Goal: Contribute content

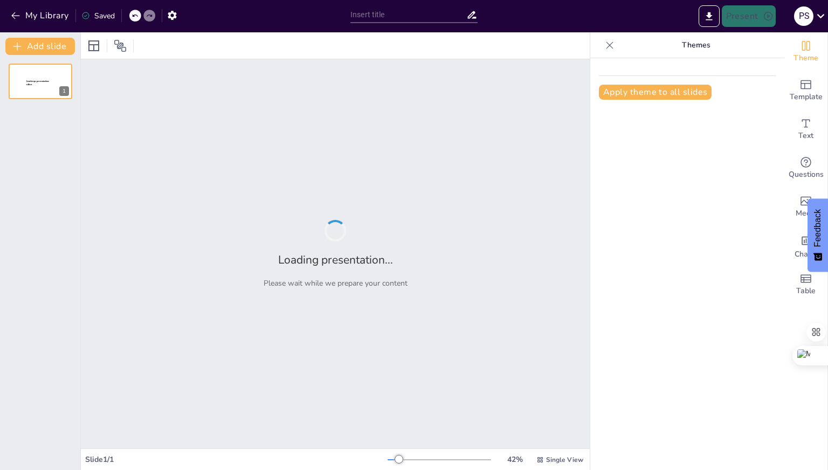
type input "Der Beruf des Softwareentwicklers im Frontend: Ein umfassender Überblick"
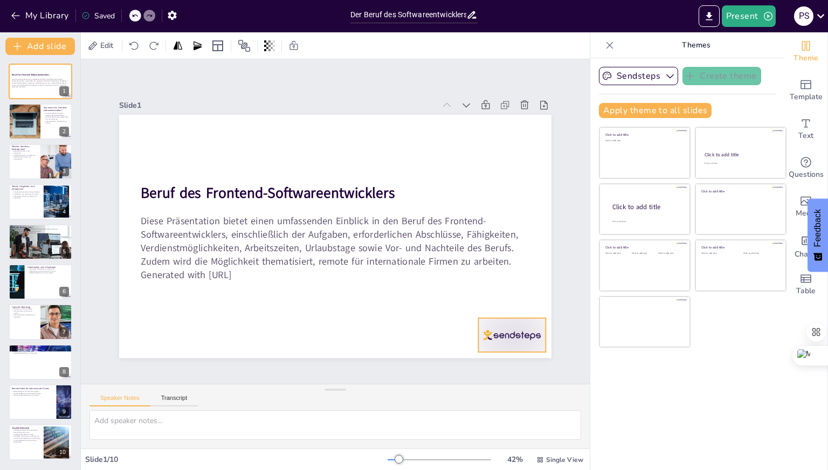
click at [224, 350] on div at bounding box center [203, 385] width 40 height 71
click at [150, 279] on icon at bounding box center [141, 269] width 18 height 18
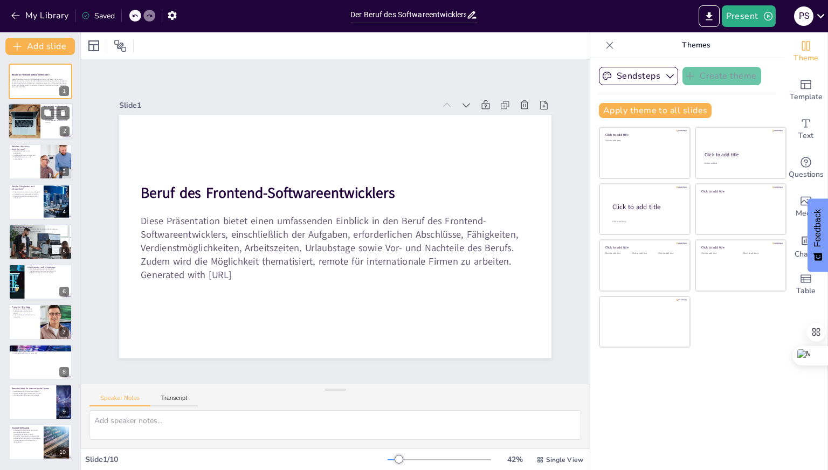
click at [25, 129] on div at bounding box center [24, 121] width 54 height 37
type textarea "Frontend-Softwareentwickler spielen eine entscheidende Rolle bei der Gestaltung…"
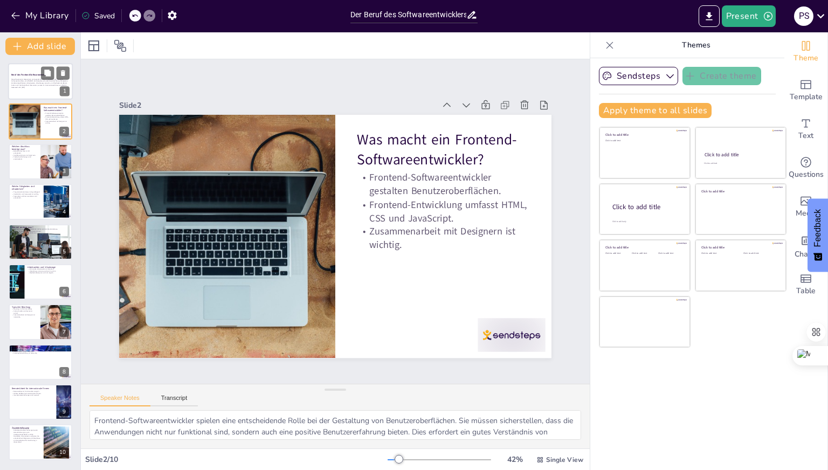
click at [40, 91] on div at bounding box center [40, 81] width 65 height 37
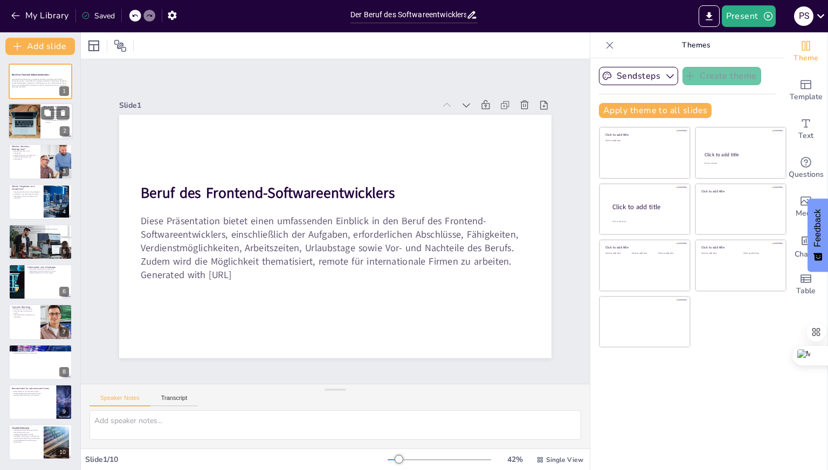
click at [43, 127] on div at bounding box center [40, 121] width 65 height 37
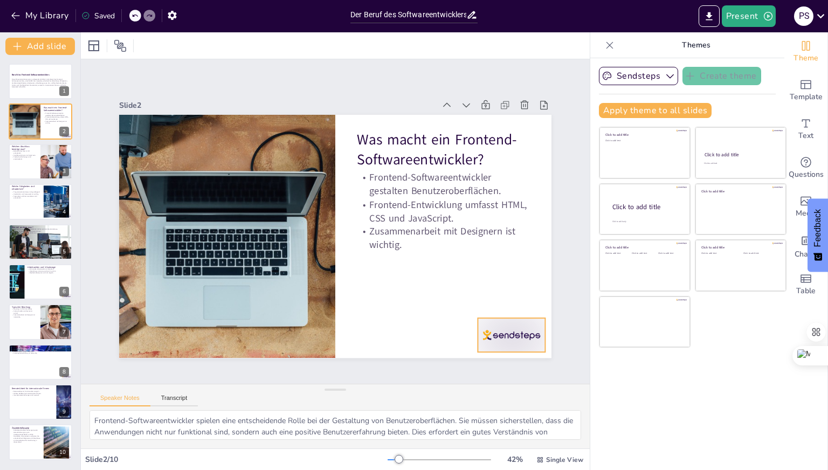
click at [239, 364] on div at bounding box center [222, 397] width 34 height 67
click at [157, 294] on icon at bounding box center [147, 289] width 18 height 18
click at [46, 156] on icon at bounding box center [47, 153] width 6 height 6
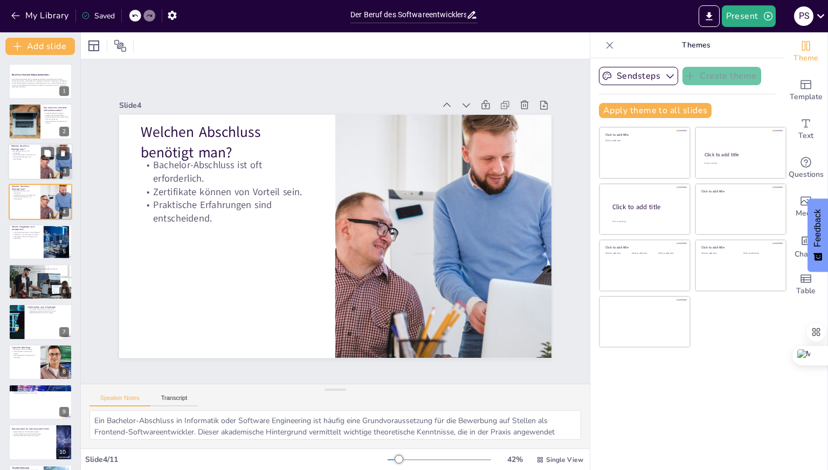
click at [30, 164] on div at bounding box center [40, 161] width 65 height 37
click at [32, 187] on p "Welchen Abschluss benötigt man?" at bounding box center [24, 188] width 26 height 6
click at [32, 172] on div at bounding box center [40, 161] width 65 height 37
click at [62, 154] on icon at bounding box center [63, 153] width 4 height 6
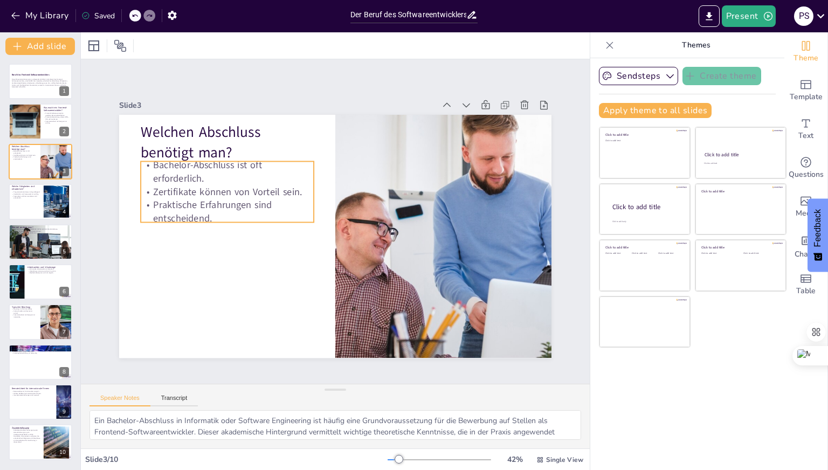
click at [185, 161] on p "Bachelor-Abschluss ist oft erforderlich." at bounding box center [266, 124] width 163 height 110
click at [199, 161] on p "Bachelor-Abschluss ist oft erforderlich." at bounding box center [277, 117] width 156 height 123
click at [289, 162] on p "Bachelor-Abschluss ist oft erforderlich." at bounding box center [336, 102] width 95 height 169
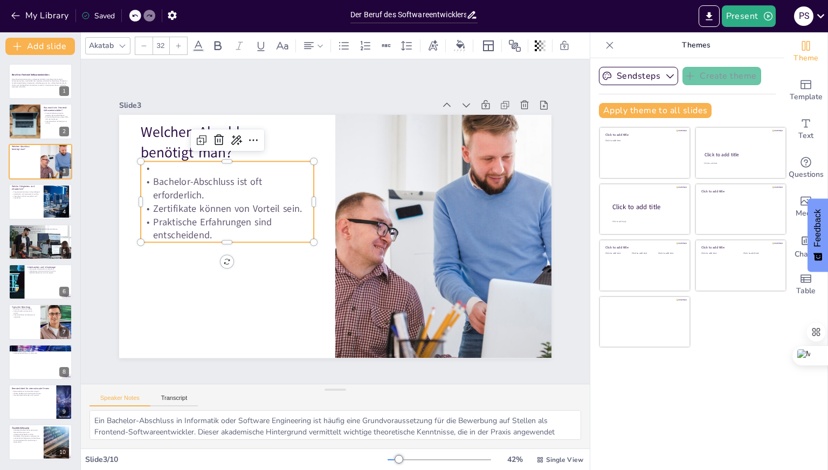
click at [237, 178] on p "Bachelor-Abschluss ist oft erforderlich." at bounding box center [298, 115] width 123 height 156
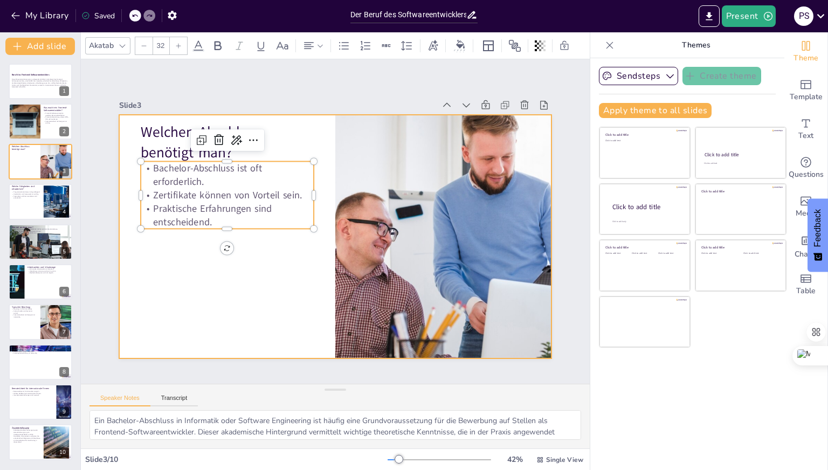
click at [177, 242] on div at bounding box center [320, 223] width 287 height 455
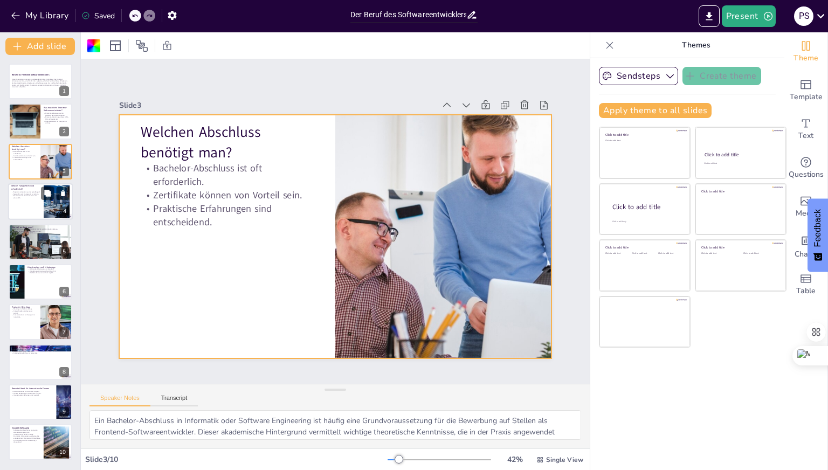
click at [20, 203] on div at bounding box center [40, 201] width 65 height 37
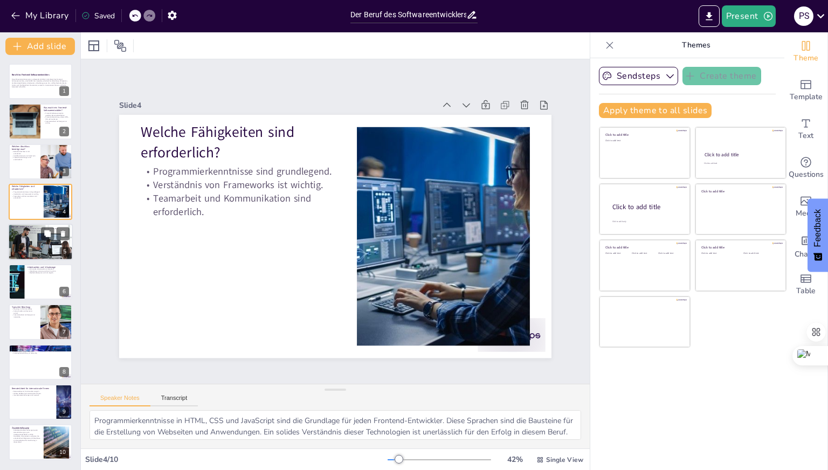
click at [36, 243] on div at bounding box center [40, 241] width 65 height 45
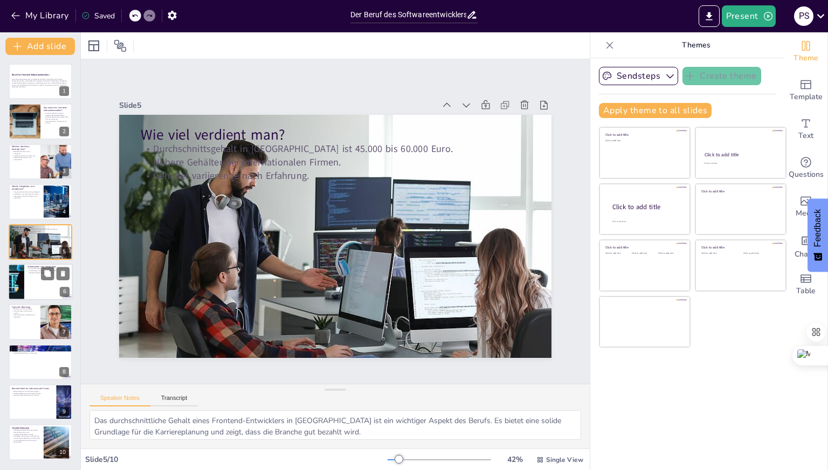
click at [37, 283] on div at bounding box center [40, 281] width 65 height 37
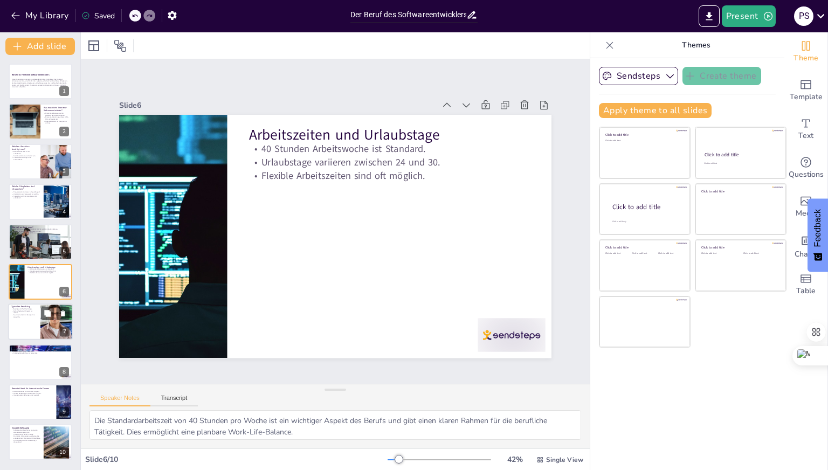
click at [30, 316] on p "Zusammenarbeit mit Designern ist notwendig." at bounding box center [24, 316] width 26 height 4
type textarea "Meetings sind ein wichtiger Bestandteil des Arbeitsalltags eines Frontend-Entwi…"
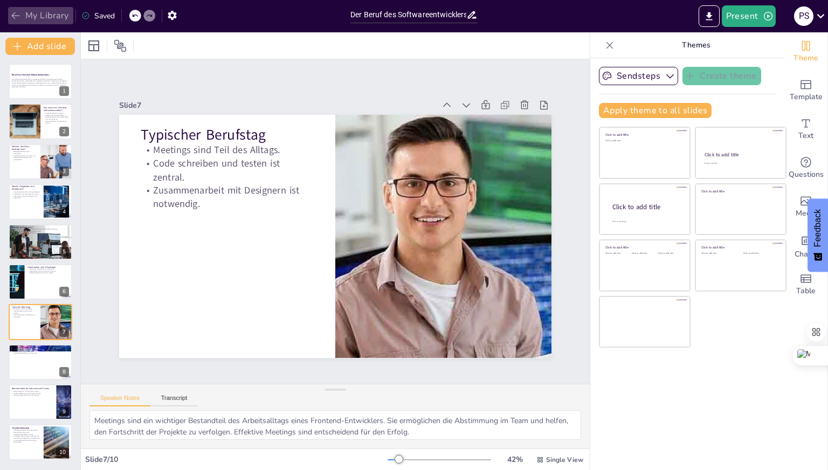
click at [37, 15] on button "My Library" at bounding box center [40, 15] width 65 height 17
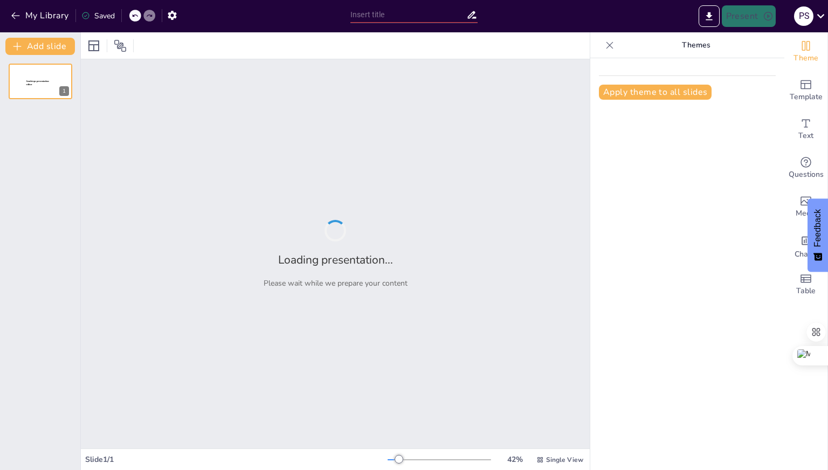
type input "Zukunftsperspektiven und internationale Möglichkeiten für Englisch- und Informa…"
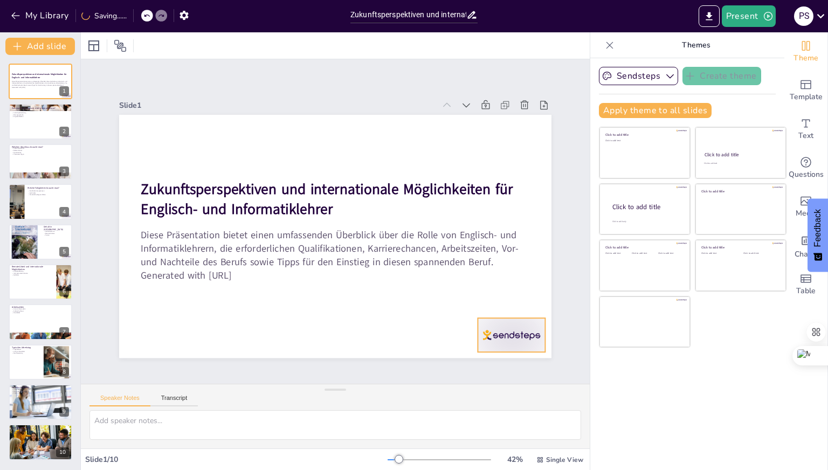
click at [240, 85] on div at bounding box center [202, 58] width 75 height 53
click at [200, 351] on icon at bounding box center [191, 359] width 17 height 17
click at [37, 108] on p "Was macht ein Englisch- und Informatiklehrer?" at bounding box center [40, 107] width 58 height 3
type textarea "Unterrichtsaufgaben umfassen die Gestaltung und Durchführung von Unterrichtsein…"
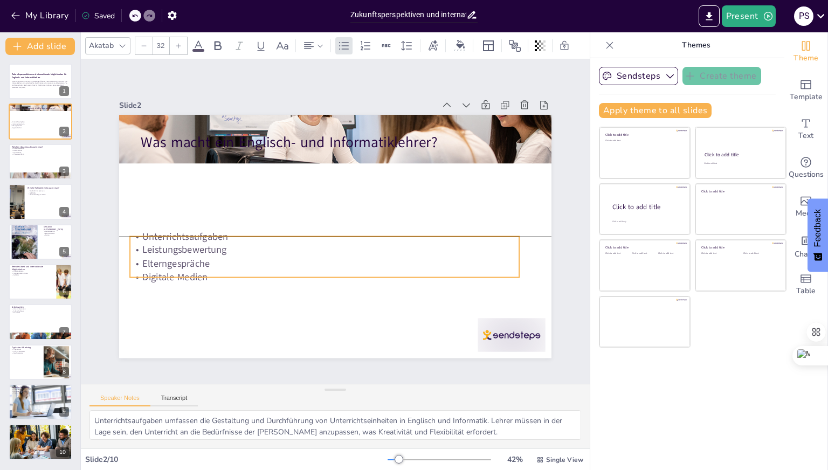
drag, startPoint x: 241, startPoint y: 186, endPoint x: 230, endPoint y: 263, distance: 78.3
click at [230, 263] on p "Elterngespräche" at bounding box center [291, 224] width 133 height 374
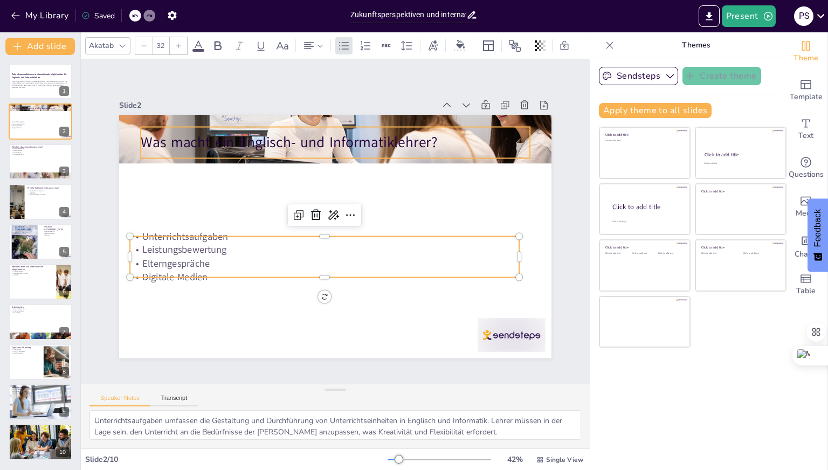
type input "48"
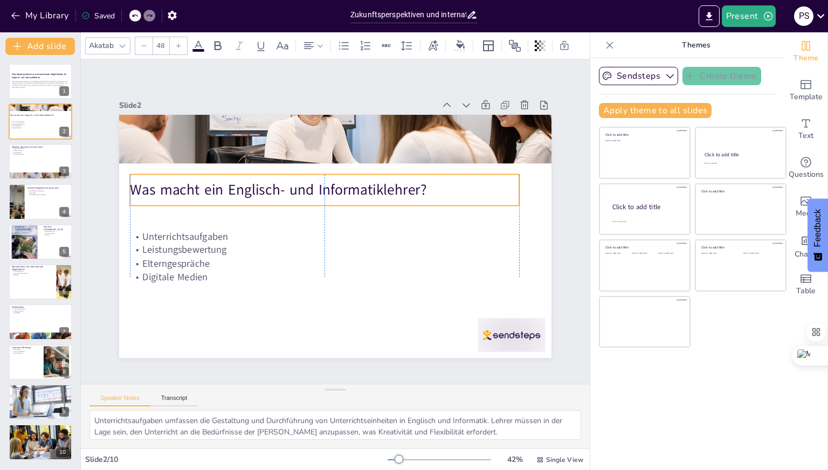
drag, startPoint x: 246, startPoint y: 137, endPoint x: 234, endPoint y: 185, distance: 48.9
click at [298, 185] on p "Was macht ein Englisch- und Informatiklehrer?" at bounding box center [368, 221] width 140 height 376
click at [469, 377] on div at bounding box center [430, 408] width 75 height 63
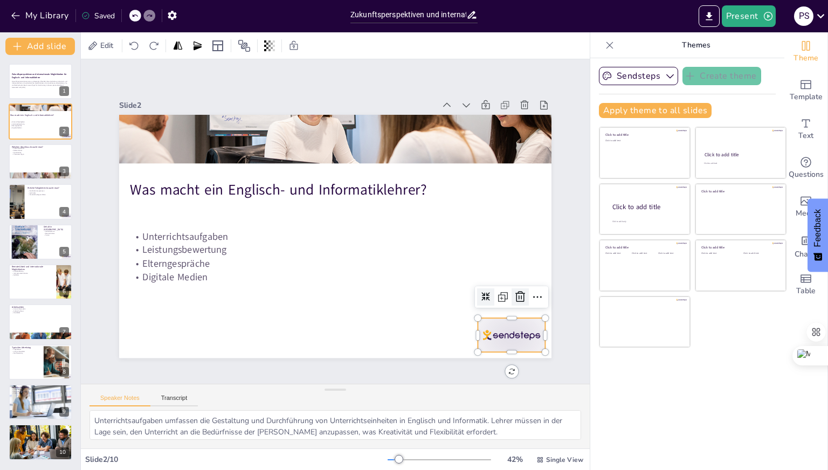
click at [186, 335] on icon at bounding box center [178, 344] width 18 height 18
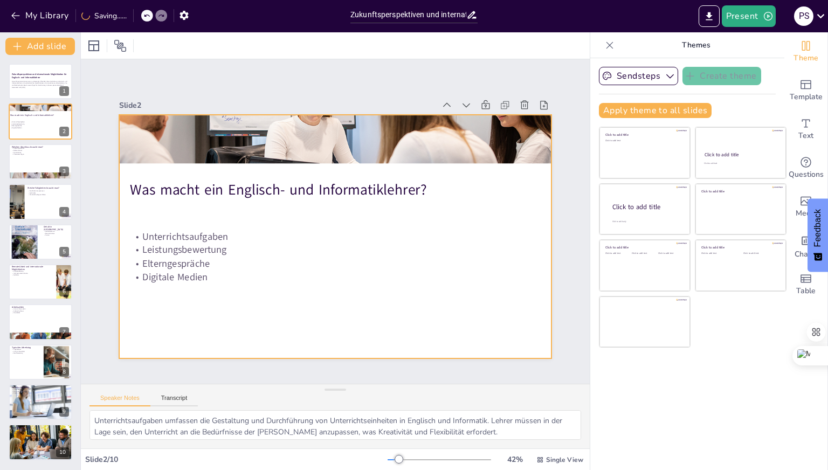
click at [250, 332] on div at bounding box center [328, 208] width 496 height 427
click at [237, 328] on div at bounding box center [345, 233] width 484 height 470
click at [41, 165] on div at bounding box center [40, 161] width 65 height 37
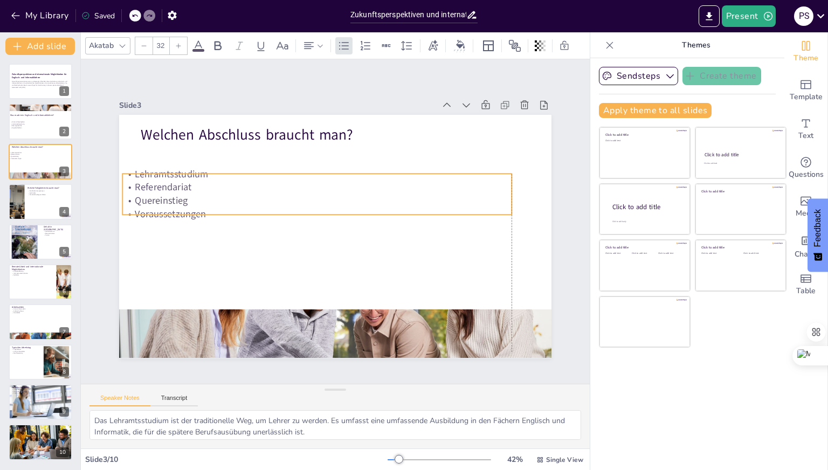
drag, startPoint x: 191, startPoint y: 187, endPoint x: 178, endPoint y: 208, distance: 24.7
click at [270, 210] on p "Voraussetzungen" at bounding box center [336, 202] width 133 height 374
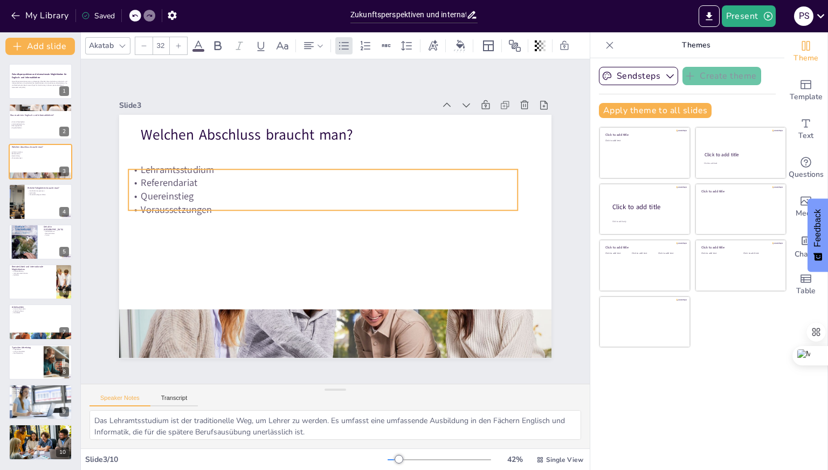
click at [310, 198] on p "Quereinstieg" at bounding box center [357, 203] width 94 height 383
click at [52, 203] on div at bounding box center [40, 201] width 65 height 37
type textarea "Fachliche Kompetenzen sind die Grundlage für den Lehrerberuf. Lehrer müssen übe…"
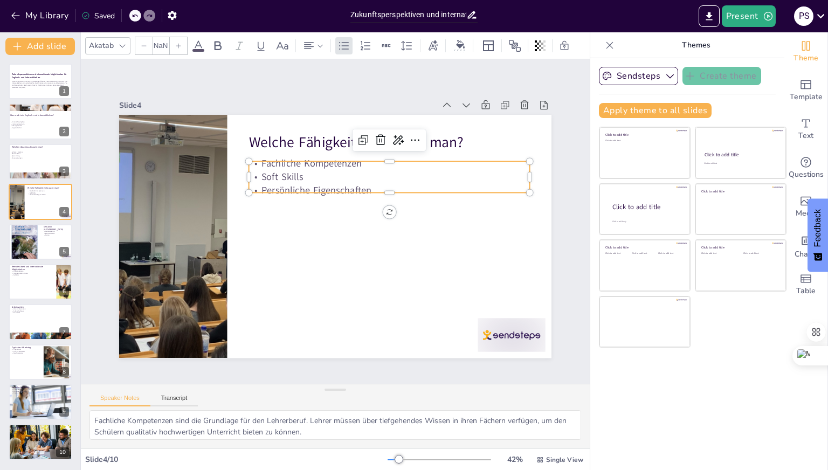
type input "32"
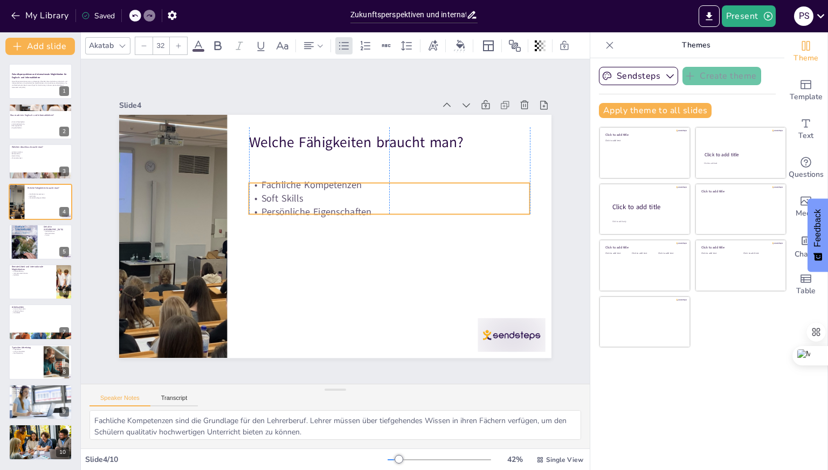
drag, startPoint x: 281, startPoint y: 171, endPoint x: 281, endPoint y: 192, distance: 21.6
click at [281, 192] on p "Soft Skills" at bounding box center [278, 208] width 235 height 176
click at [448, 384] on div at bounding box center [410, 417] width 74 height 67
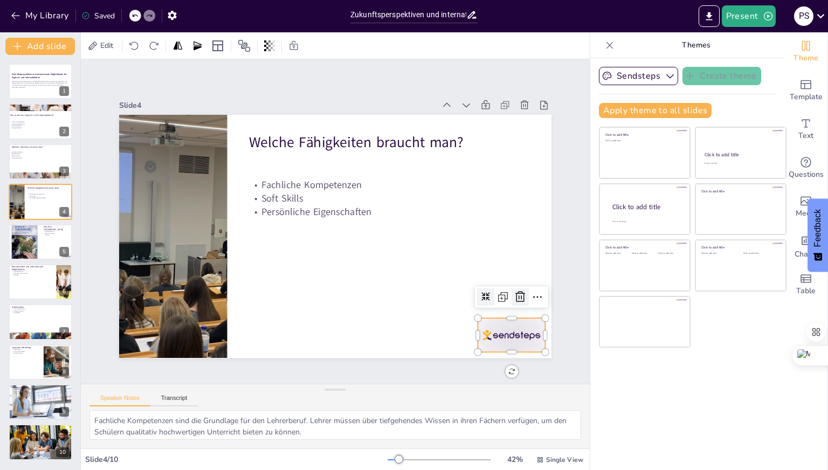
click at [502, 108] on icon at bounding box center [493, 99] width 18 height 18
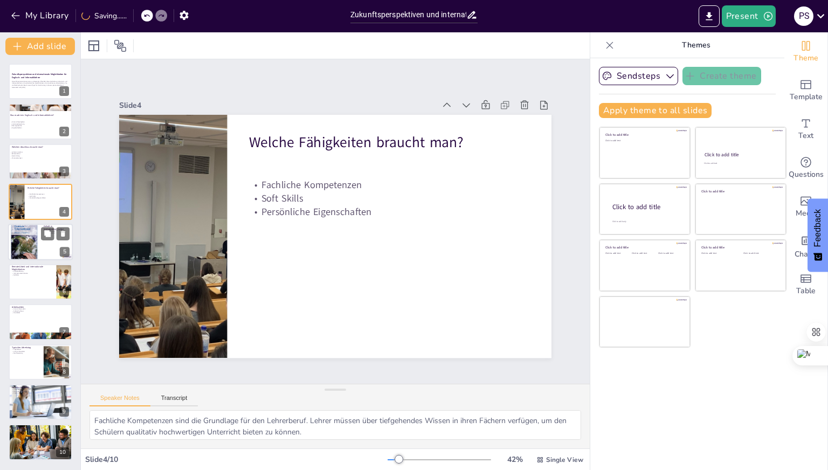
click at [44, 251] on div at bounding box center [40, 242] width 65 height 37
type textarea "Die Gehaltsspanne für Lehrer zeigt, dass es je nach Anstellung und Erfahrung er…"
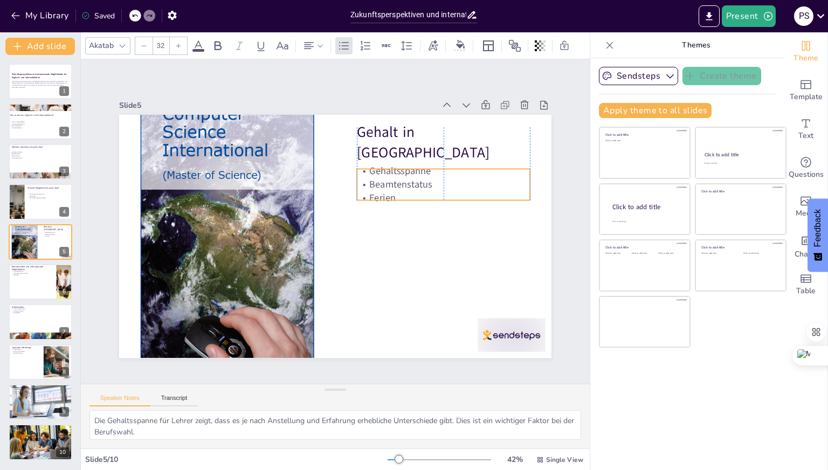
drag, startPoint x: 406, startPoint y: 165, endPoint x: 404, endPoint y: 186, distance: 20.6
click at [332, 244] on div "Gehaltsspanne Beamtenstatus Ferien" at bounding box center [243, 290] width 177 height 92
